Goal: Task Accomplishment & Management: Manage account settings

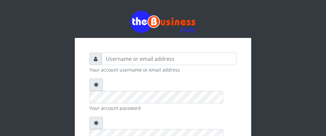
click at [34, 21] on div "Your account username or email address Your account password Your login pin Rem…" at bounding box center [163, 124] width 314 height 248
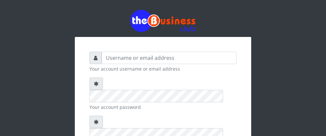
click at [75, 76] on div "Your account username or email address Your account password Your login pin Rem…" at bounding box center [163, 137] width 177 height 200
drag, startPoint x: 154, startPoint y: 77, endPoint x: 296, endPoint y: 51, distance: 144.9
click at [296, 51] on div "Your account username or email address Your account password Your login pin Rem…" at bounding box center [163, 123] width 314 height 248
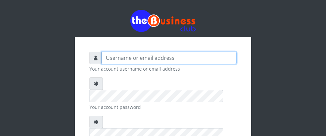
click at [104, 58] on input "text" at bounding box center [169, 58] width 135 height 12
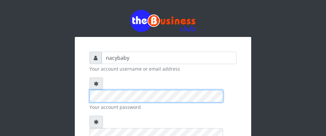
type input "nacybaby"
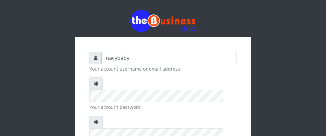
click at [242, 104] on div "nacybaby Your account username or email address Your account password Your logi…" at bounding box center [163, 137] width 177 height 200
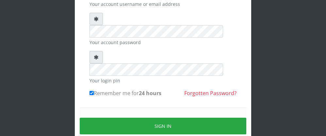
scroll to position [66, 0]
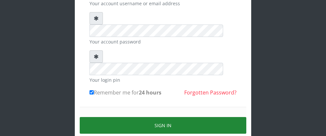
click at [165, 117] on button "Sign in" at bounding box center [163, 125] width 167 height 17
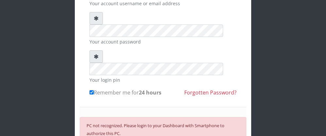
click at [92, 90] on input "Remember me for 24 hours" at bounding box center [92, 92] width 4 height 4
checkbox input "true"
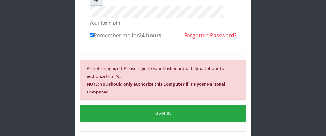
scroll to position [132, 0]
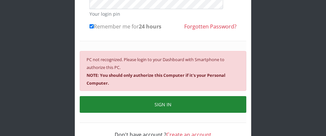
click at [166, 96] on button "SIGN IN" at bounding box center [163, 104] width 167 height 17
